Goal: Download file/media

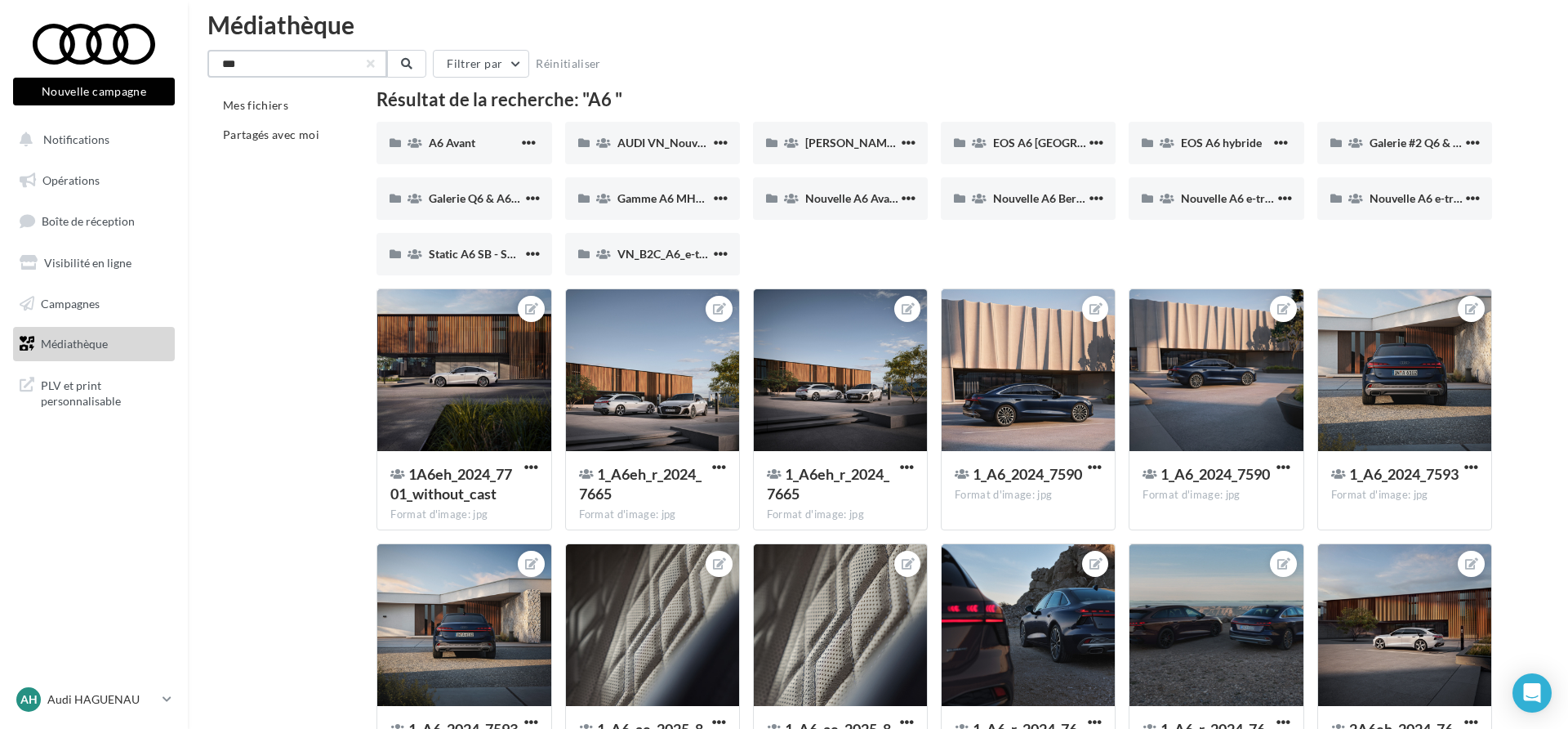
scroll to position [15, 0]
drag, startPoint x: 293, startPoint y: 77, endPoint x: 139, endPoint y: 68, distance: 154.3
click at [374, 63] on button "button" at bounding box center [370, 62] width 6 height 6
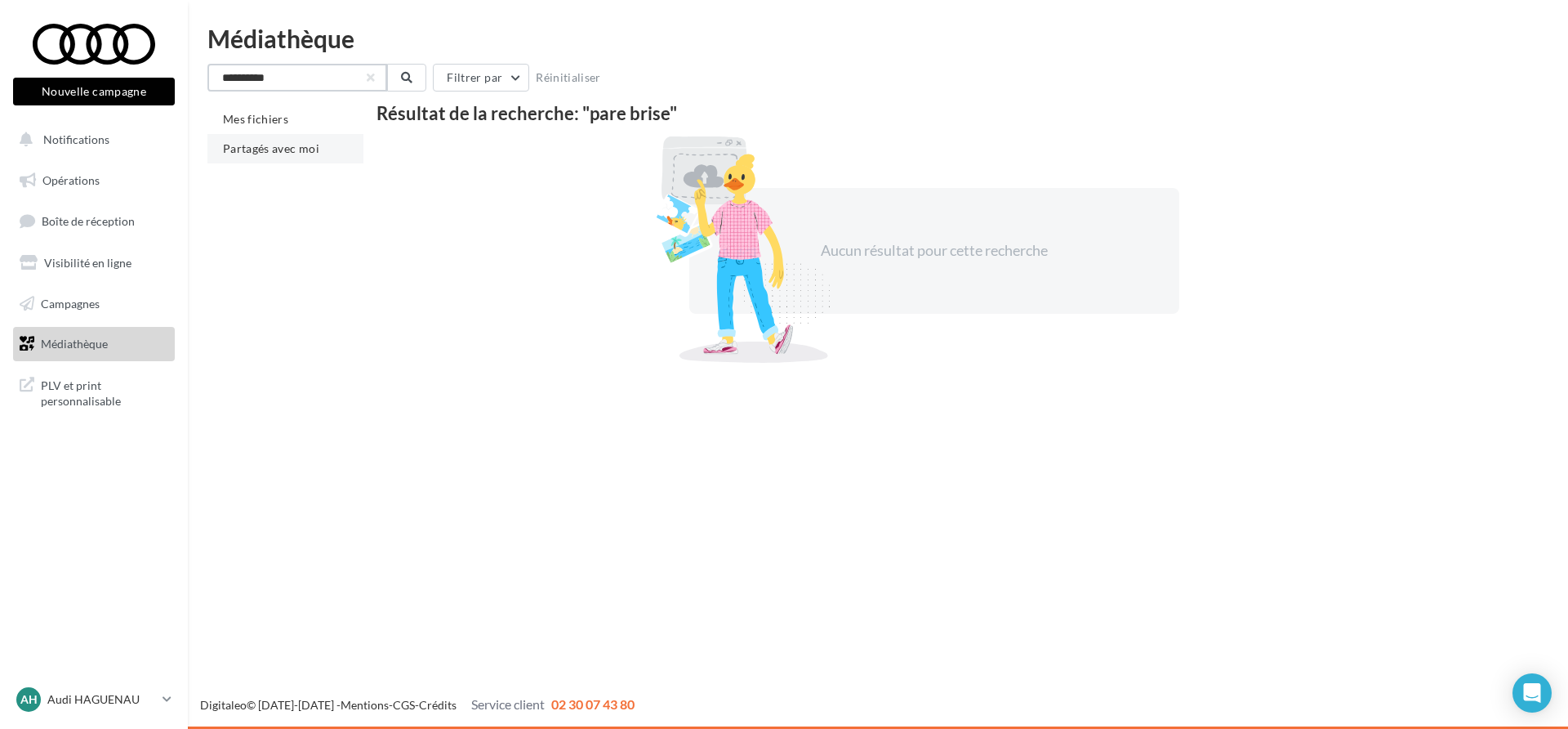
type input "**********"
click at [300, 145] on span "Partagés avec moi" at bounding box center [271, 147] width 96 height 14
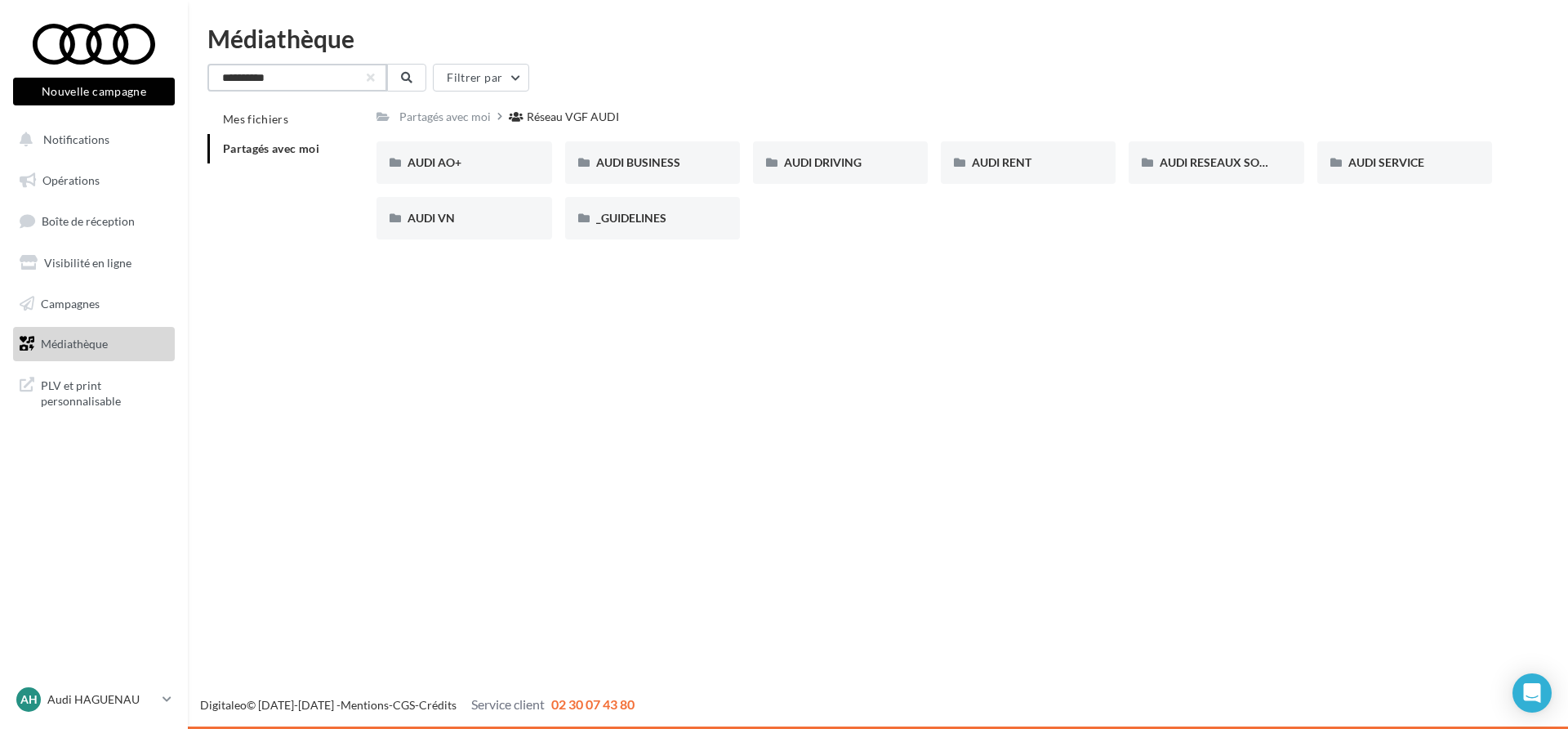
drag, startPoint x: 312, startPoint y: 85, endPoint x: 198, endPoint y: 79, distance: 114.2
click at [198, 79] on div "**********" at bounding box center [878, 139] width 1381 height 226
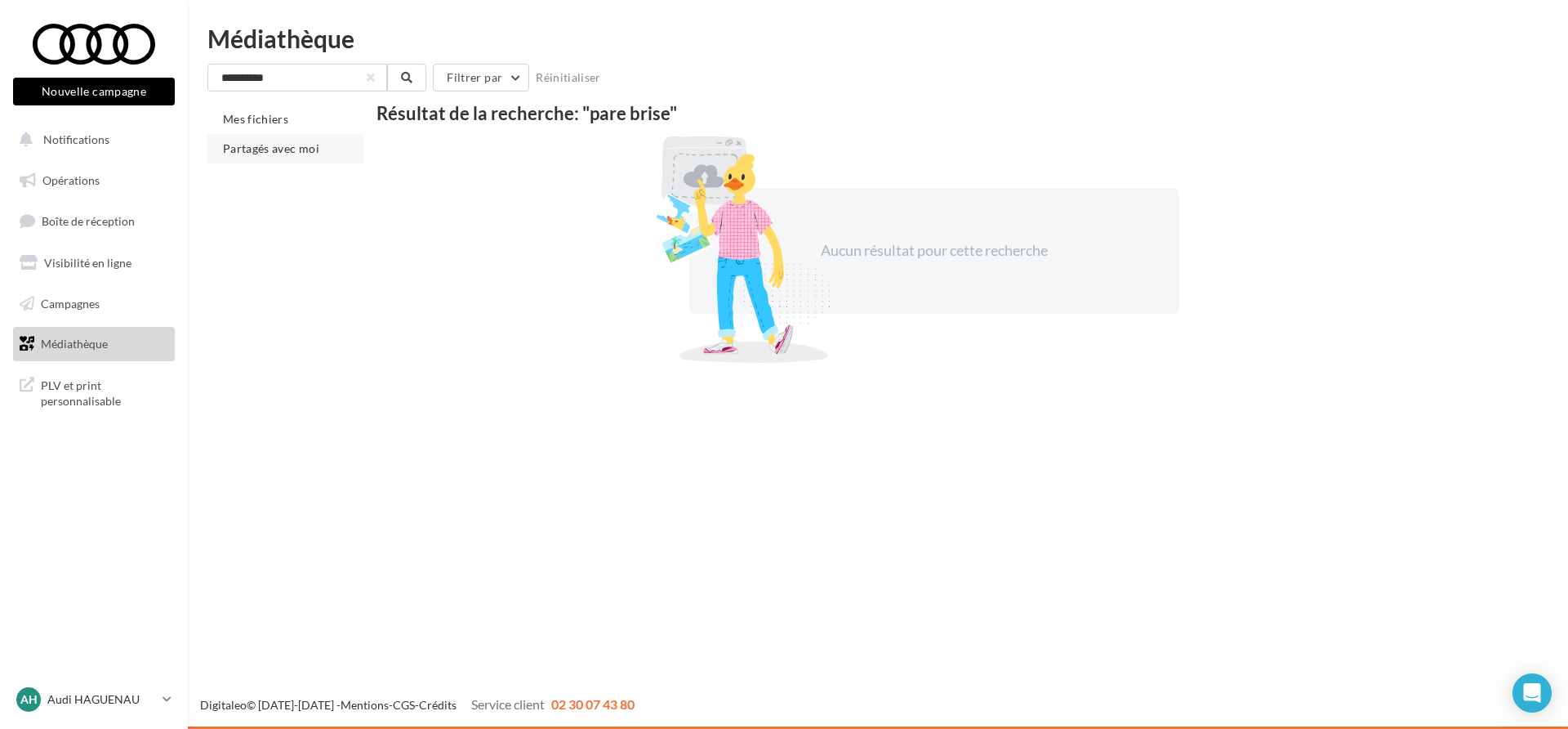
click at [307, 138] on li "Partagés avec moi" at bounding box center [286, 148] width 156 height 30
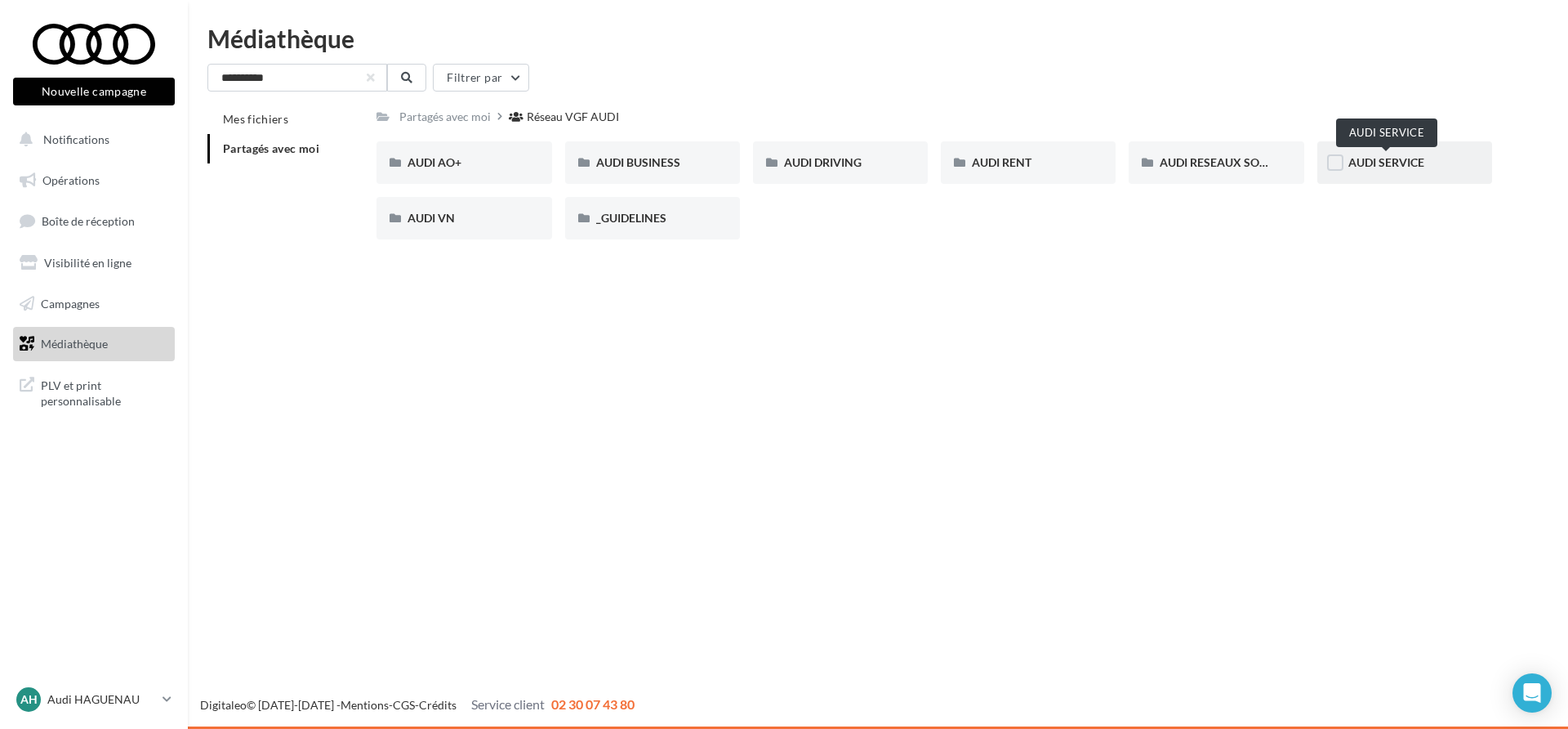
click at [1395, 156] on span "AUDI SERVICE" at bounding box center [1386, 161] width 76 height 14
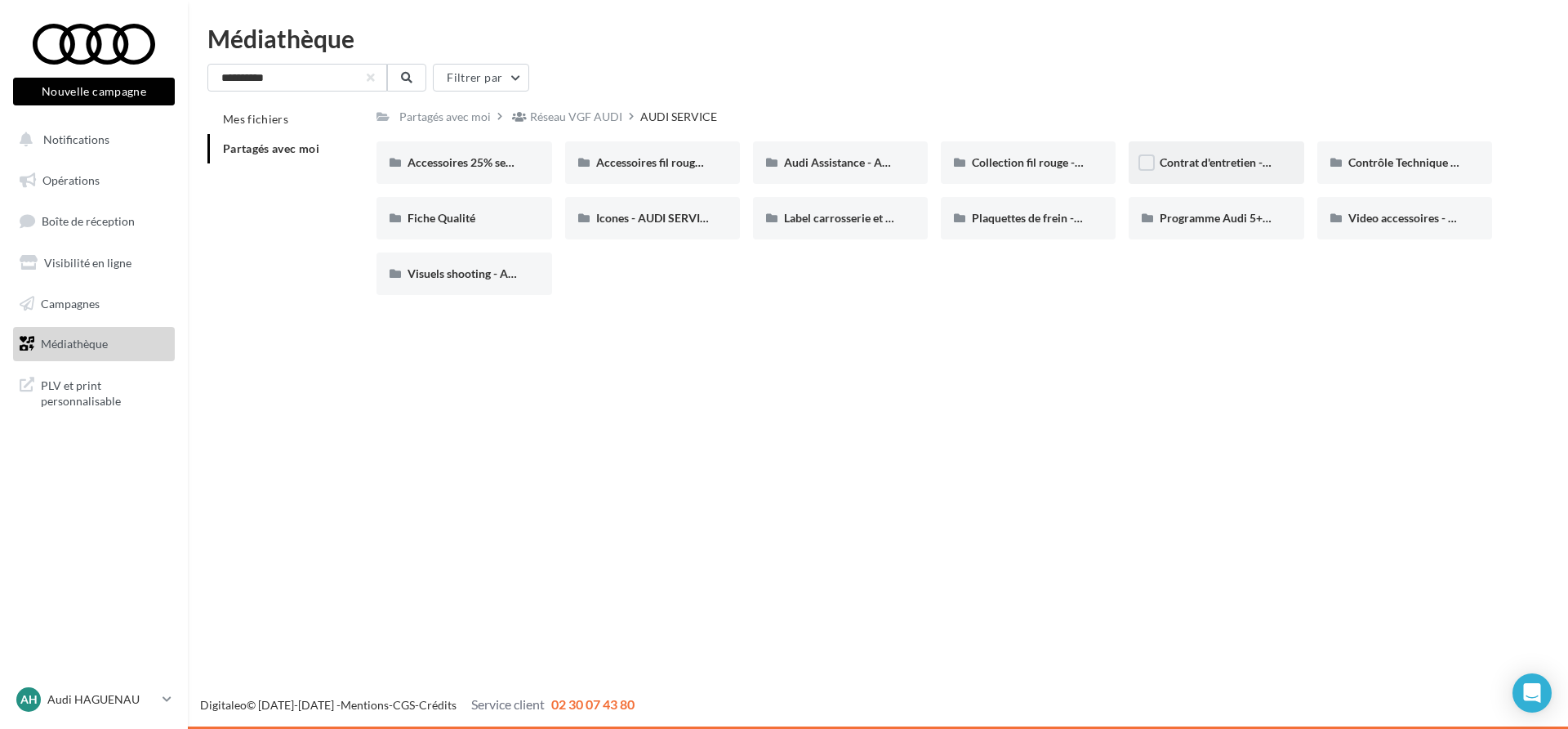
click at [1207, 176] on div "Contrat d'entretien - AUDI SERVICE" at bounding box center [1216, 162] width 175 height 43
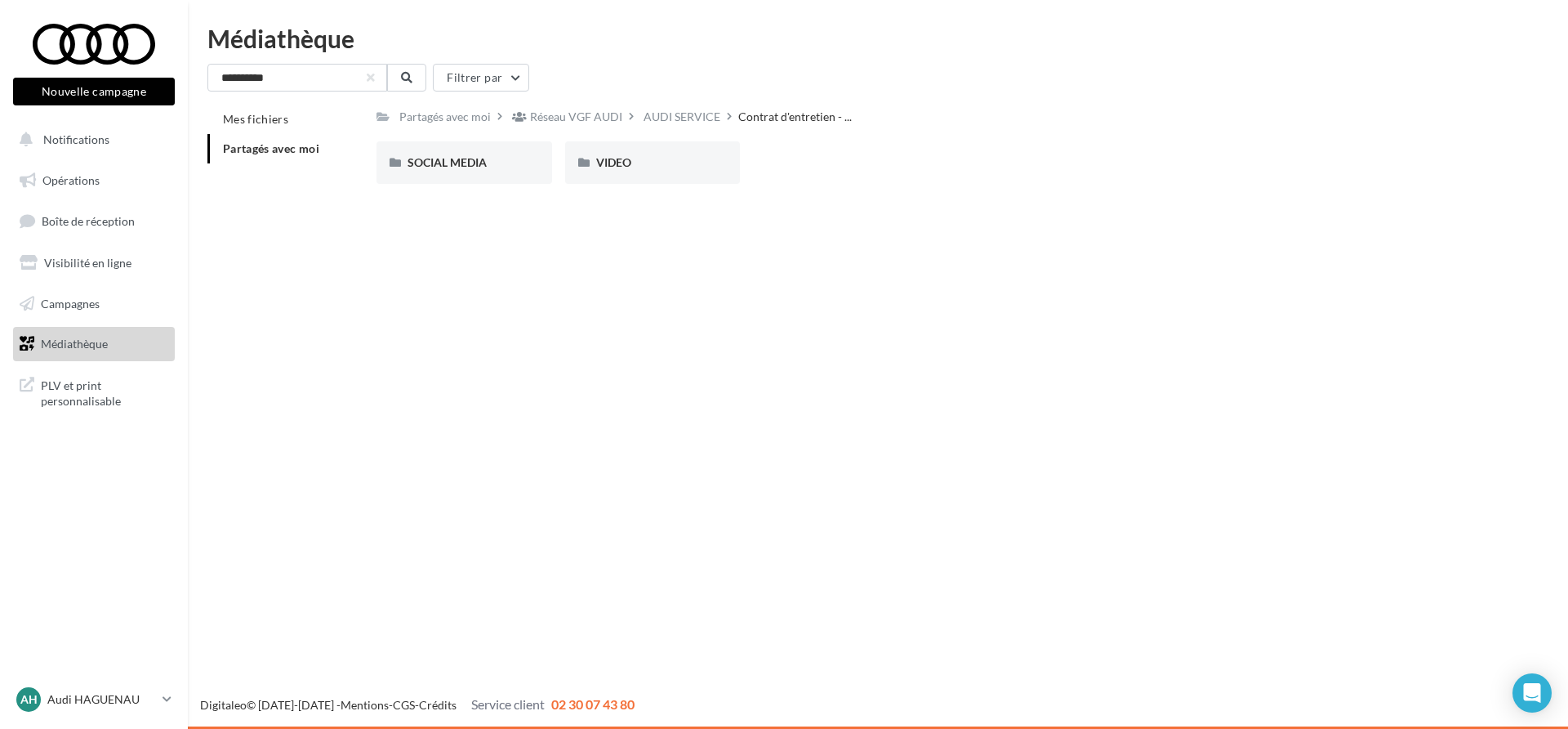
click at [759, 125] on div "Partagés avec moi Réseau VGF AUDI AUDI SERVICE Contrat d'entretien - ..." at bounding box center [618, 117] width 482 height 24
click at [689, 119] on div "AUDI SERVICE" at bounding box center [682, 117] width 77 height 17
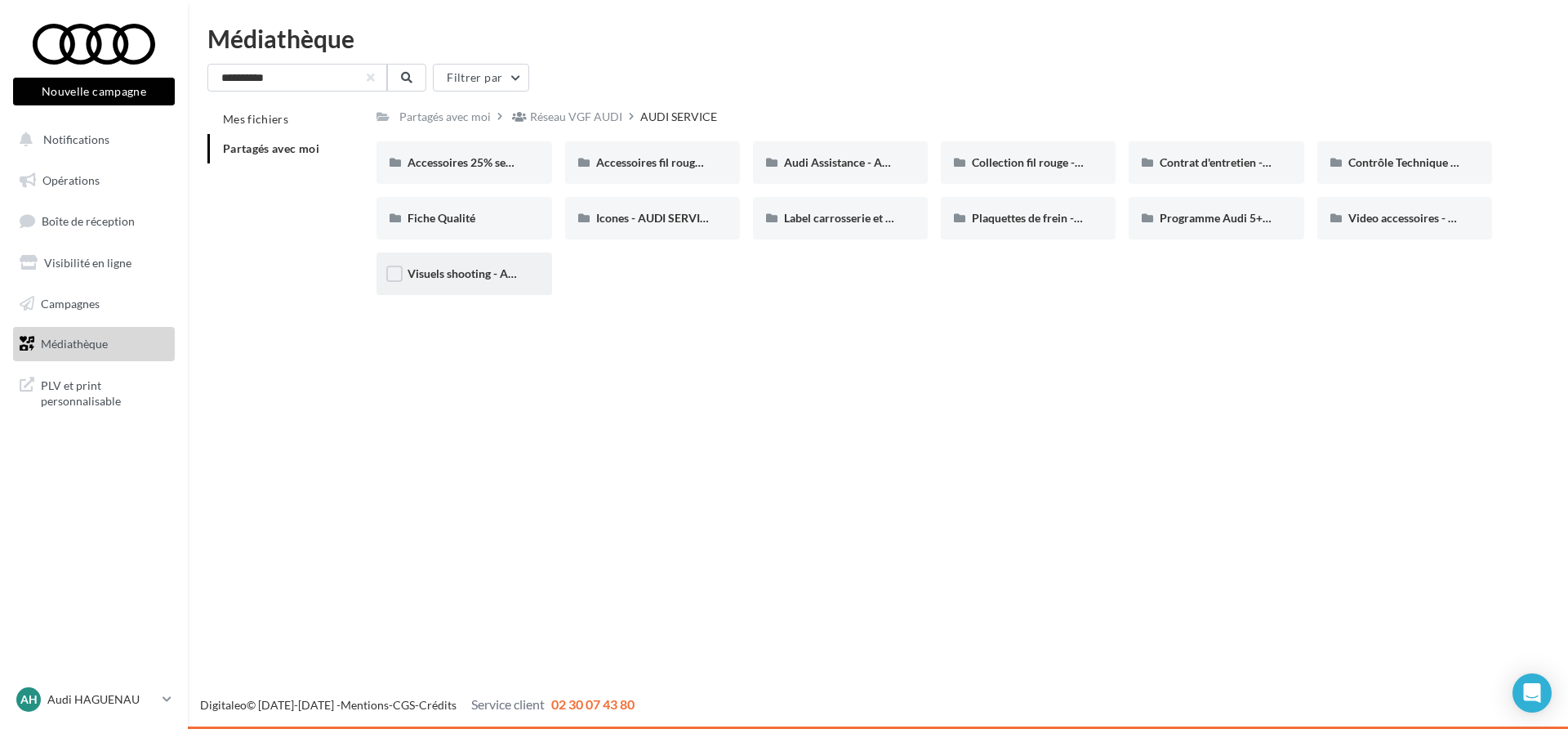
click at [488, 285] on div "Visuels shooting - AUDI SERVICE" at bounding box center [464, 274] width 175 height 43
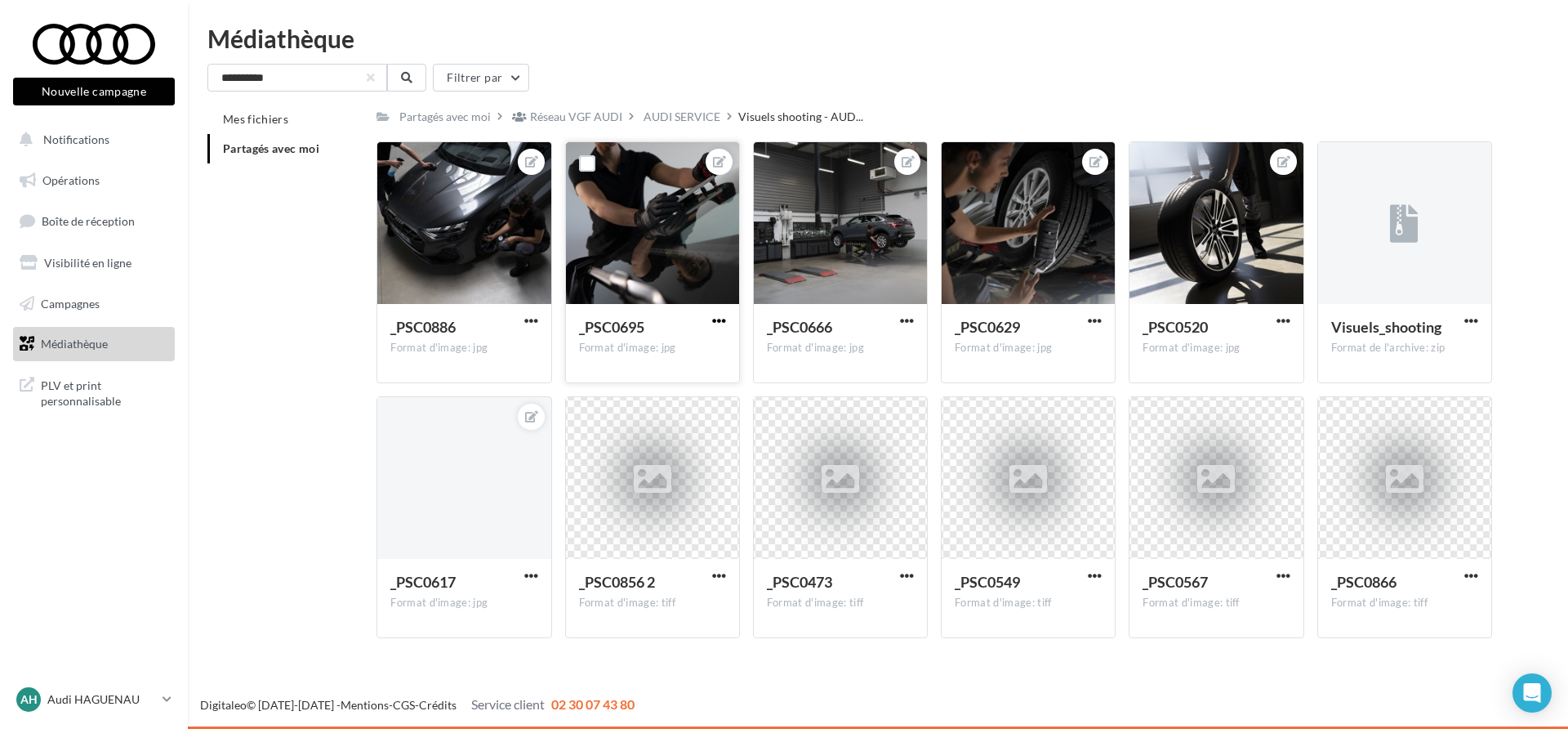
click at [723, 319] on span "button" at bounding box center [719, 320] width 14 height 14
click at [661, 389] on button "Télécharger" at bounding box center [644, 395] width 172 height 43
click at [1282, 322] on span "button" at bounding box center [1283, 320] width 14 height 14
click at [1225, 404] on button "Télécharger" at bounding box center [1207, 395] width 172 height 43
click at [1095, 318] on span "button" at bounding box center [1094, 320] width 14 height 14
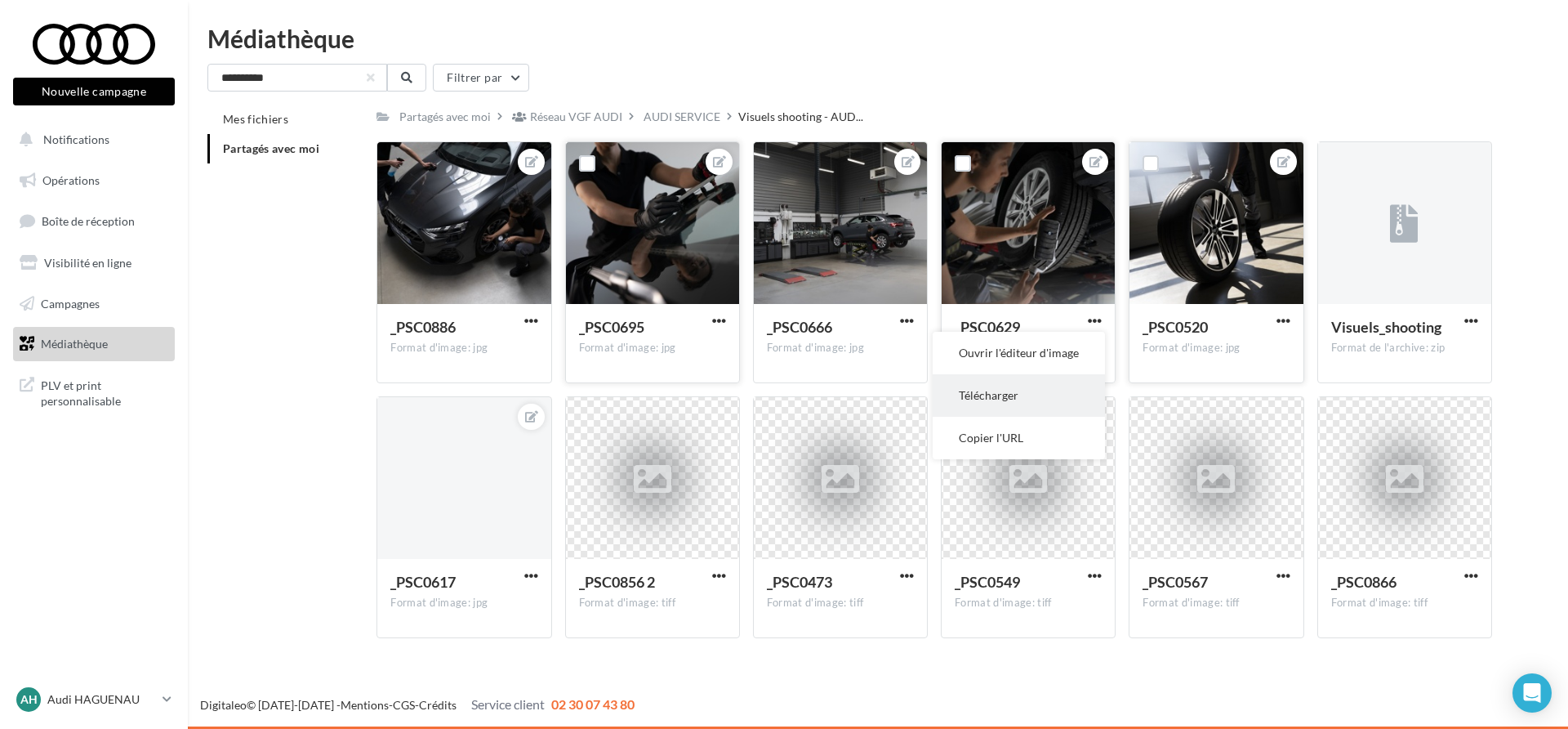
click at [1047, 383] on button "Télécharger" at bounding box center [1019, 395] width 172 height 43
click at [130, 702] on p "Audi HAGUENAU" at bounding box center [101, 699] width 108 height 17
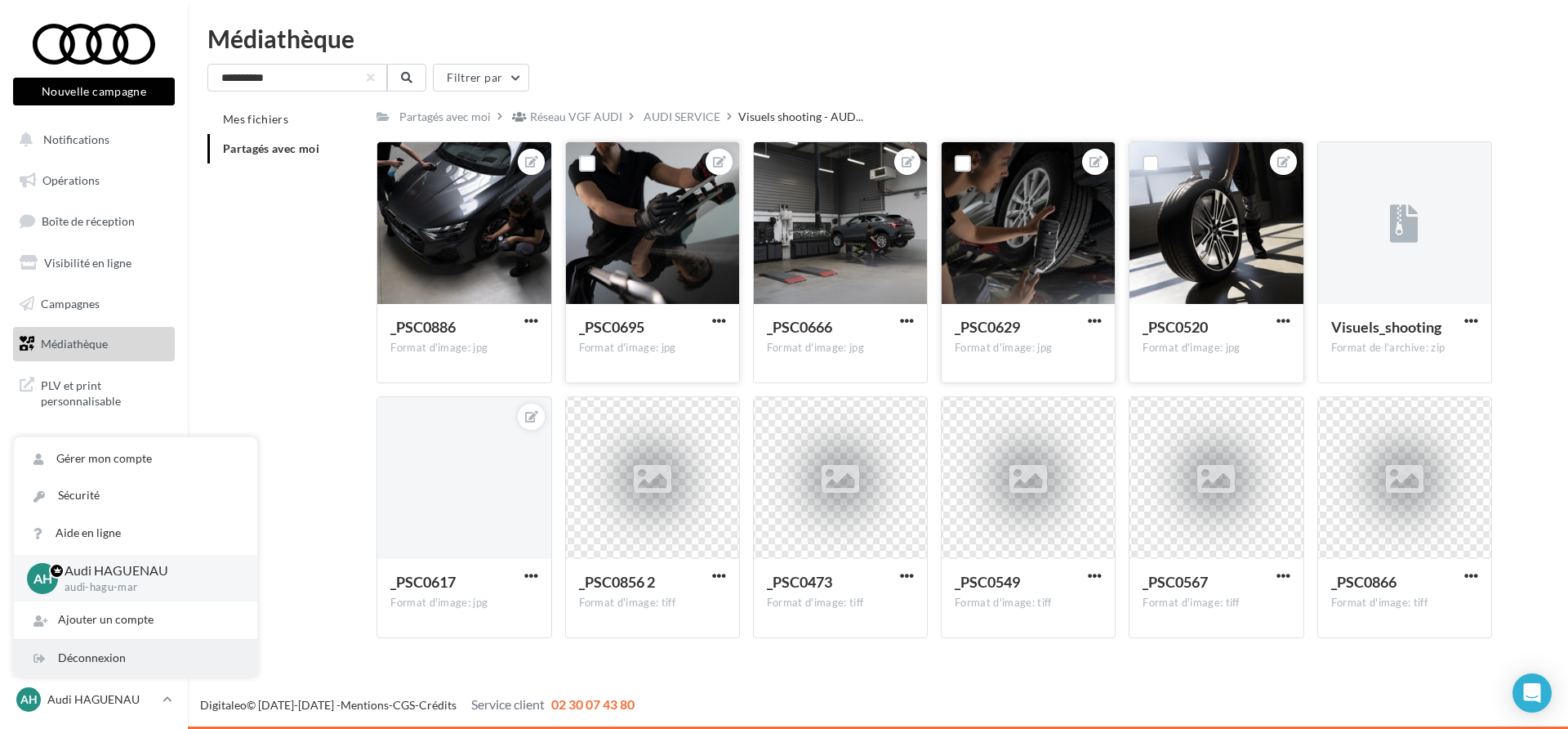
click at [128, 661] on div "Déconnexion" at bounding box center [135, 659] width 243 height 37
